Goal: Information Seeking & Learning: Learn about a topic

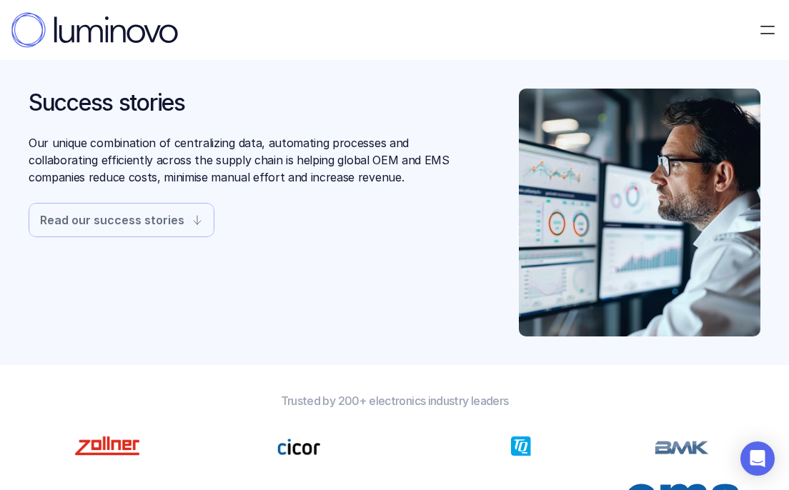
click at [164, 224] on p "Read our success stories" at bounding box center [112, 219] width 144 height 11
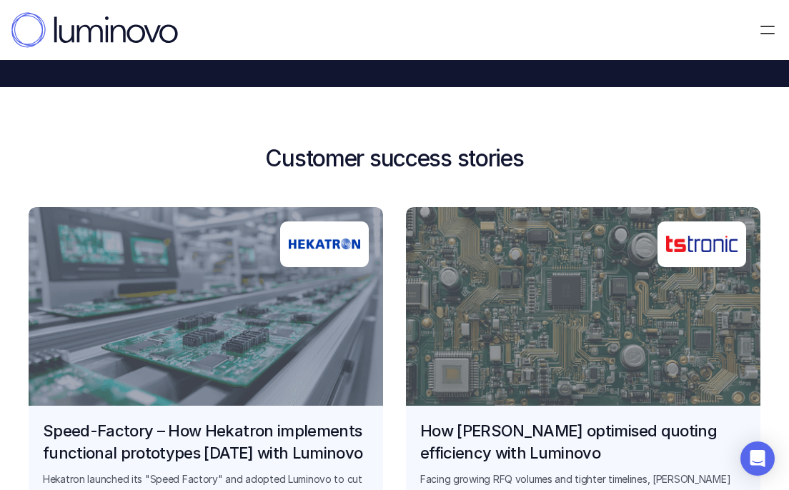
scroll to position [945, 0]
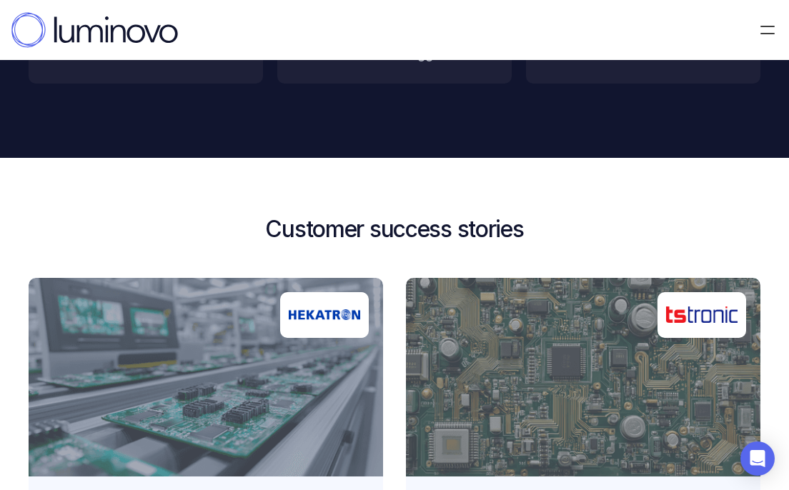
click at [237, 384] on link "Speed-Factory – How Hekatron implements functional prototypes [DATE] with Lumin…" at bounding box center [206, 481] width 355 height 407
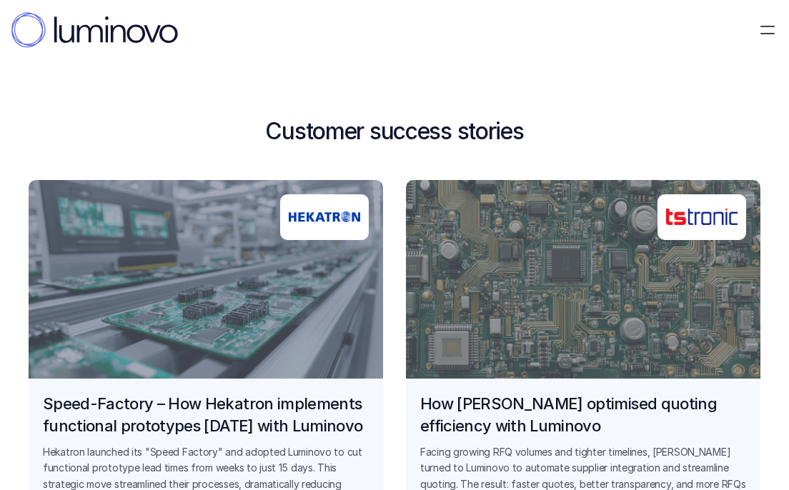
scroll to position [1044, 0]
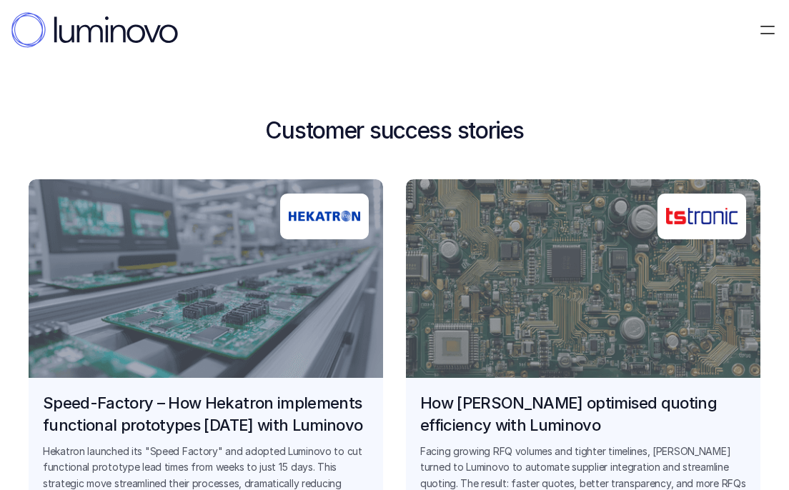
click at [200, 292] on link "Speed-Factory – How Hekatron implements functional prototypes [DATE] with Lumin…" at bounding box center [206, 382] width 355 height 407
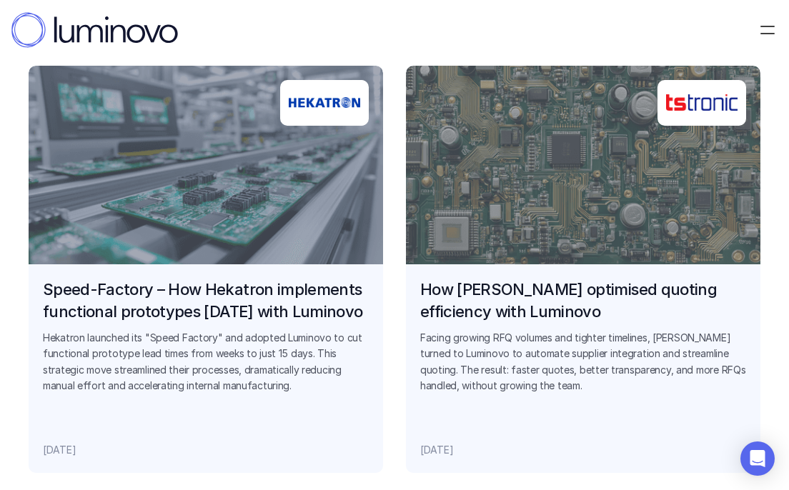
scroll to position [1155, 0]
